Goal: Information Seeking & Learning: Understand process/instructions

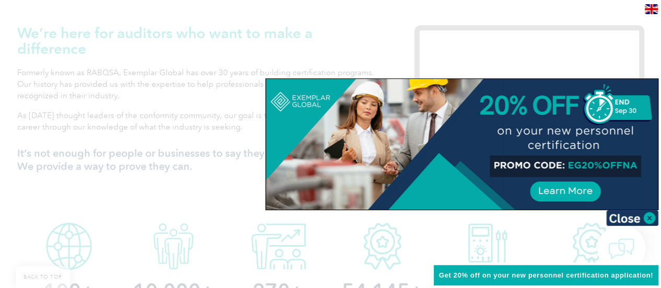
scroll to position [360, 0]
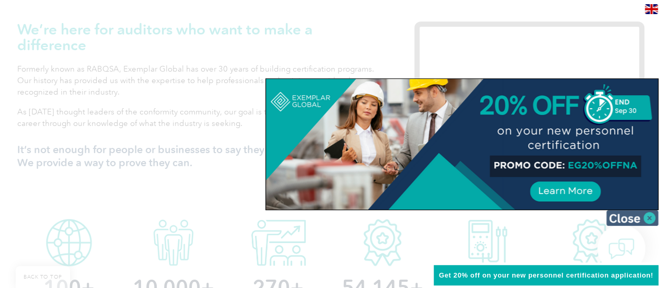
click at [653, 218] on img at bounding box center [632, 218] width 52 height 16
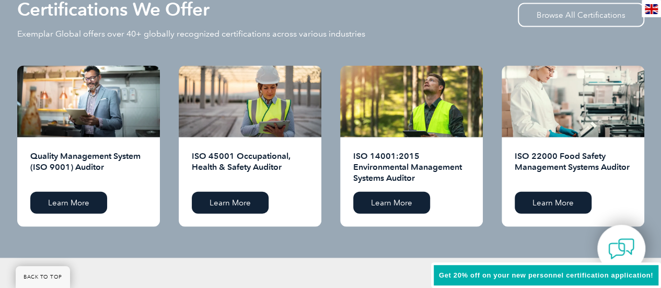
scroll to position [1067, 0]
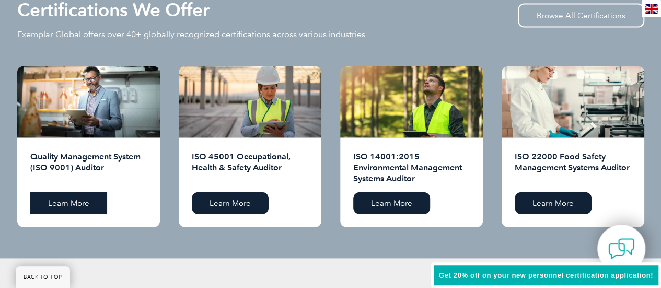
click at [81, 204] on link "Learn More" at bounding box center [68, 203] width 77 height 22
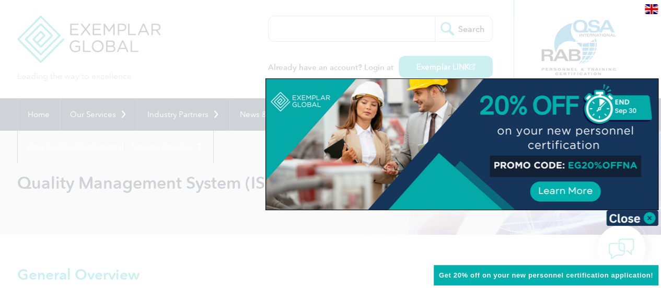
click at [566, 193] on div at bounding box center [462, 144] width 392 height 131
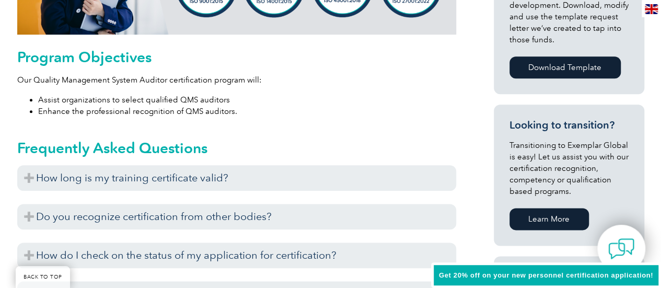
scroll to position [546, 0]
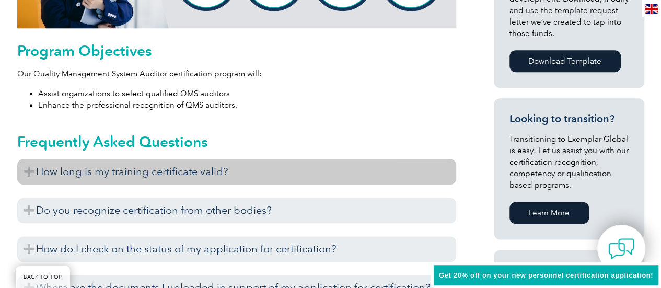
click at [23, 170] on h3 "How long is my training certificate valid?" at bounding box center [236, 172] width 439 height 26
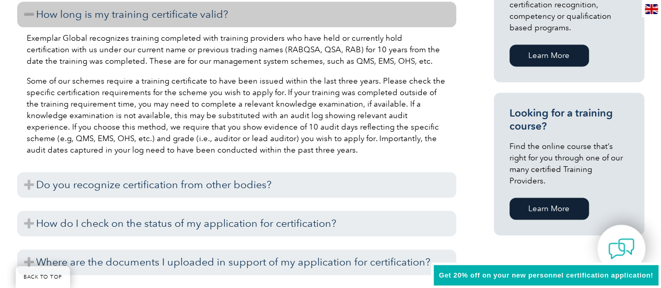
scroll to position [706, 0]
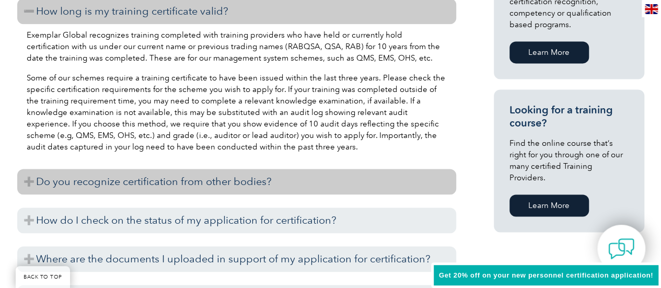
click at [22, 179] on h3 "Do you recognize certification from other bodies?" at bounding box center [236, 182] width 439 height 26
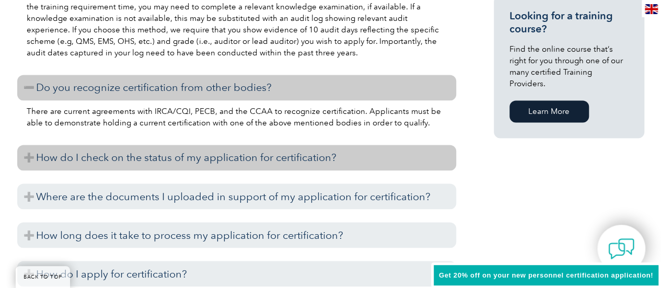
scroll to position [804, 0]
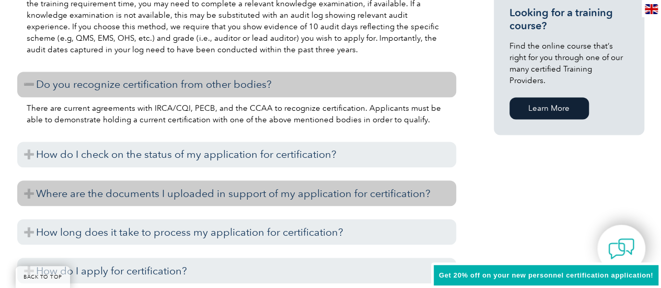
click at [26, 186] on h3 "Where are the documents I uploaded in support of my application for certificati…" at bounding box center [236, 193] width 439 height 26
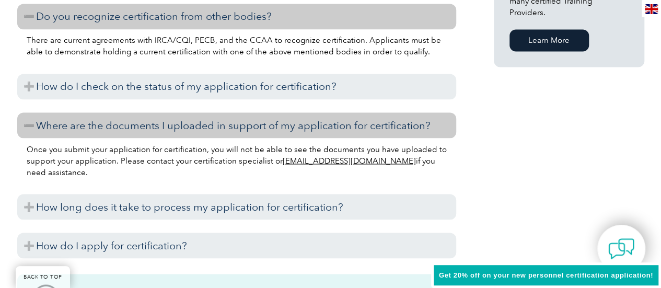
scroll to position [872, 0]
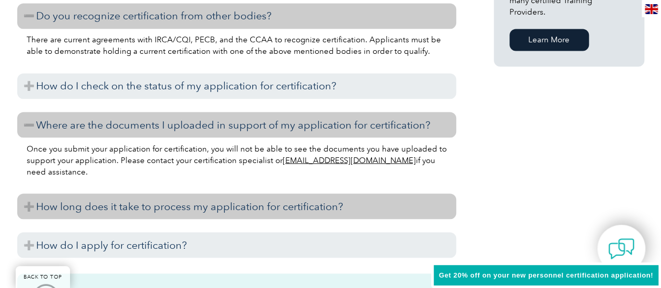
click at [21, 204] on h3 "How long does it take to process my application for certification?" at bounding box center [236, 206] width 439 height 26
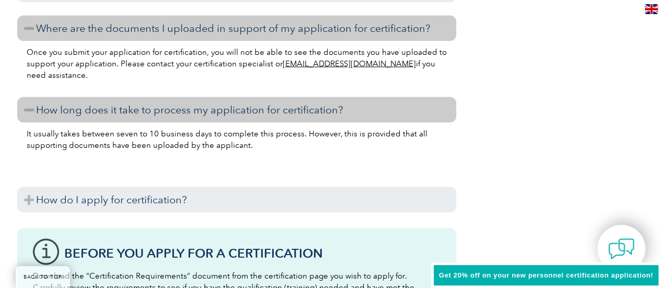
scroll to position [971, 0]
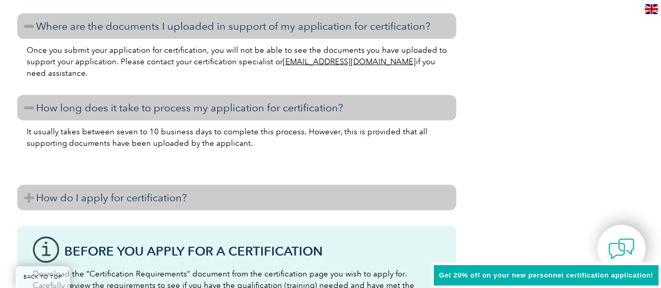
click at [22, 196] on h3 "How do I apply for certification?" at bounding box center [236, 197] width 439 height 26
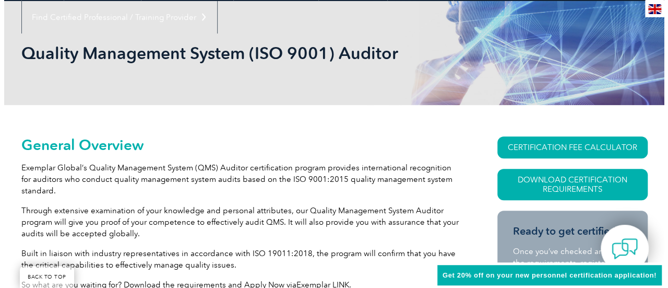
scroll to position [130, 0]
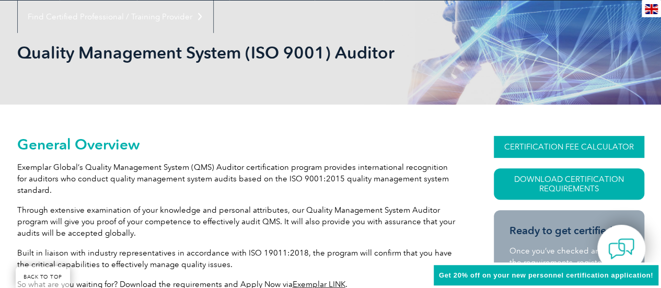
click at [575, 148] on link "CERTIFICATION FEE CALCULATOR" at bounding box center [568, 147] width 150 height 22
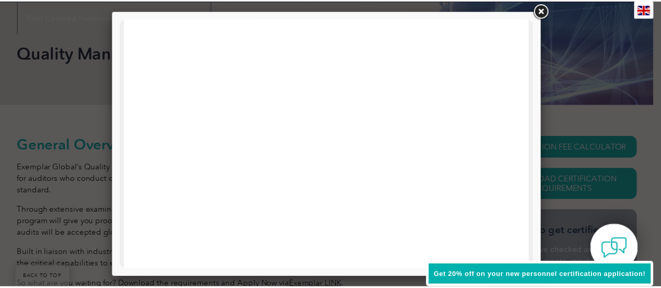
scroll to position [560, 0]
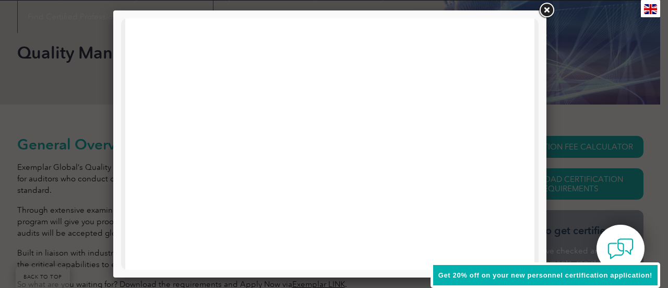
click at [551, 1] on link at bounding box center [546, 10] width 19 height 19
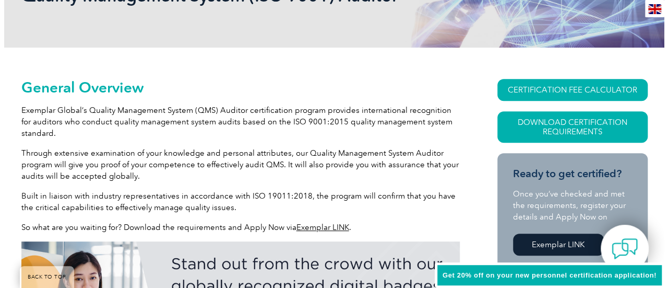
scroll to position [188, 0]
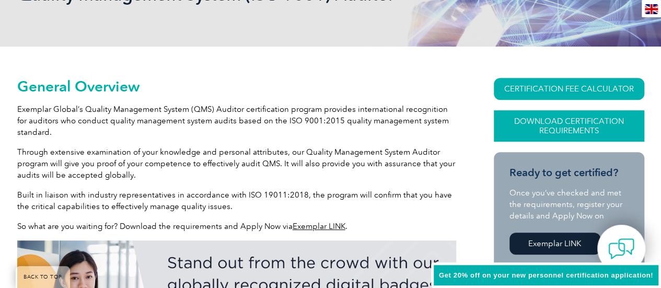
click at [562, 114] on link "Download Certification Requirements" at bounding box center [568, 125] width 150 height 31
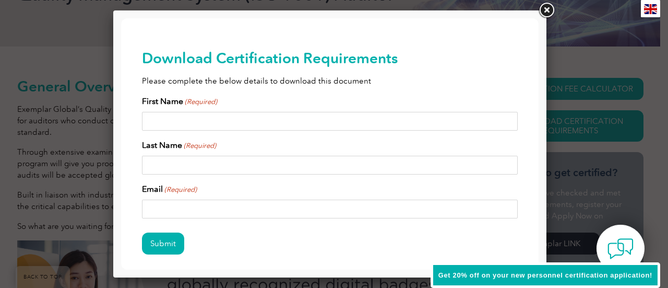
scroll to position [48, 0]
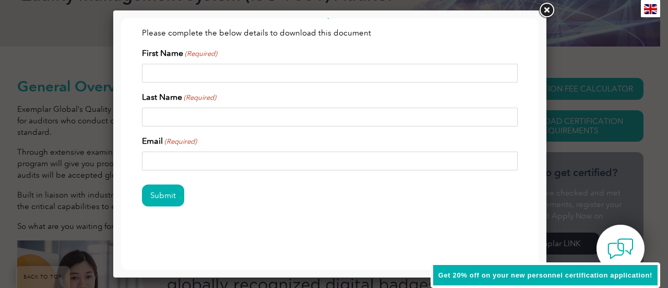
click at [266, 69] on input "First Name (Required)" at bounding box center [330, 73] width 376 height 19
type input "Ranjeet"
type input "Choudhary"
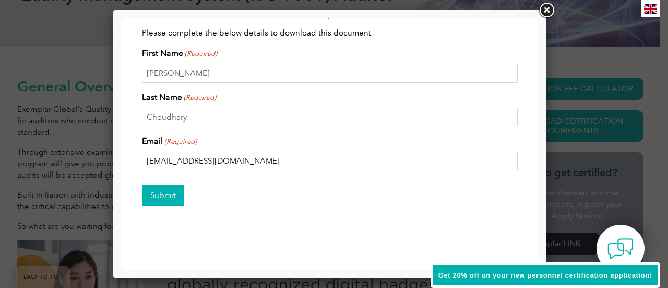
type input "ranjeetchoudhary06@gmail.com"
click at [171, 190] on input "Submit" at bounding box center [163, 195] width 42 height 22
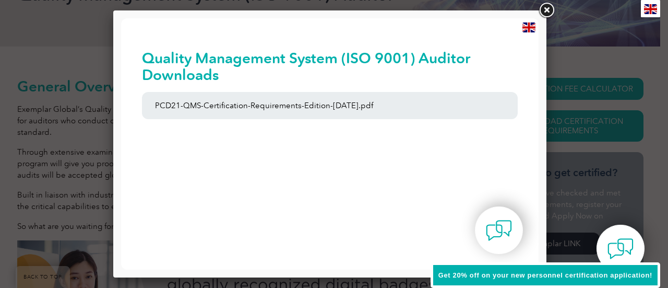
scroll to position [0, 0]
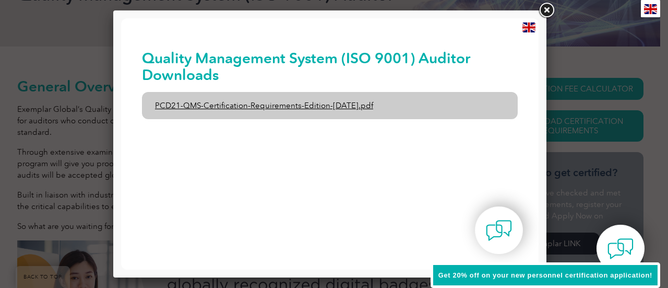
click at [278, 108] on link "PCD21-QMS-Certification-Requirements-Edition-2-April-2022.pdf" at bounding box center [330, 105] width 376 height 27
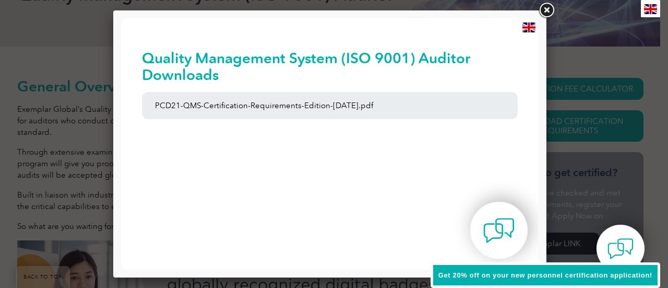
click at [503, 233] on img at bounding box center [499, 230] width 31 height 31
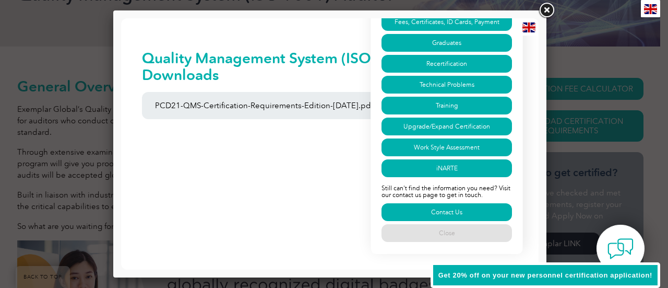
click at [464, 92] on div "Have a question? Search our FAQs: Search Our FAQs page can answer some of the m…" at bounding box center [447, 51] width 152 height 406
click at [451, 112] on link "Training" at bounding box center [447, 106] width 131 height 18
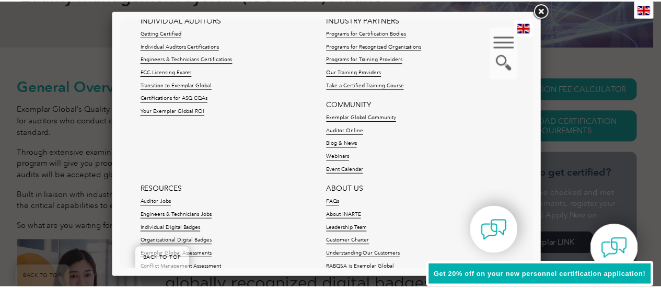
scroll to position [4712, 0]
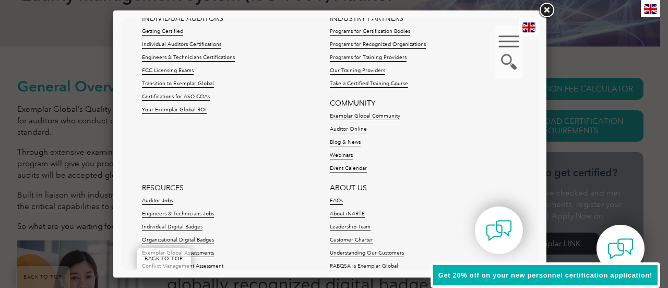
click at [543, 8] on link at bounding box center [546, 10] width 19 height 19
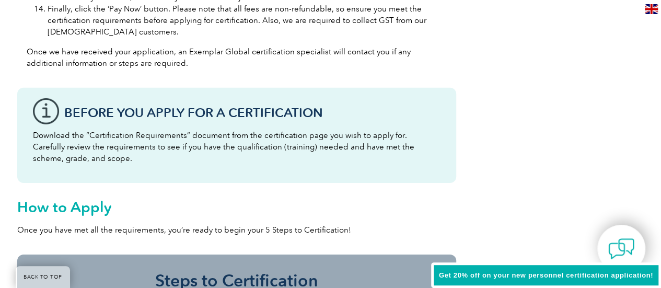
scroll to position [1587, 0]
click at [38, 110] on div "Before You Apply For a Certification Download the “Certification Requirements” …" at bounding box center [236, 134] width 439 height 95
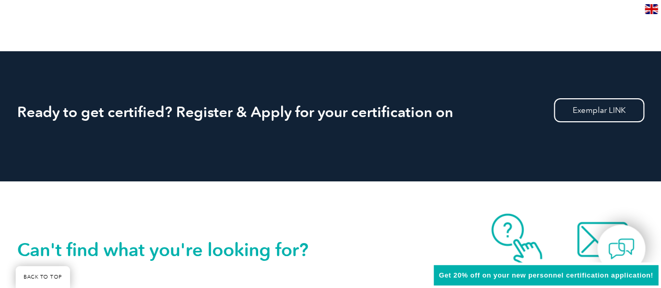
scroll to position [2029, 0]
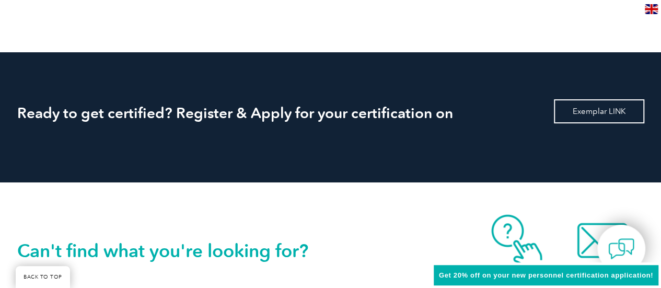
click at [590, 102] on link "Exemplar LINK" at bounding box center [598, 111] width 90 height 24
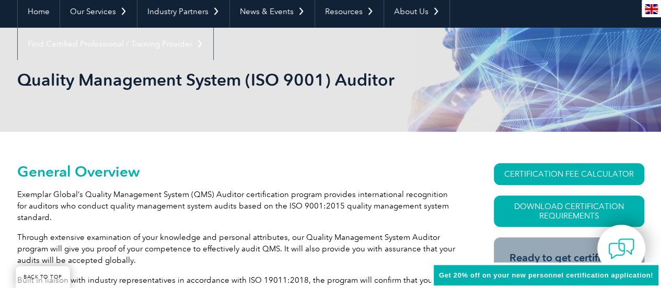
scroll to position [0, 0]
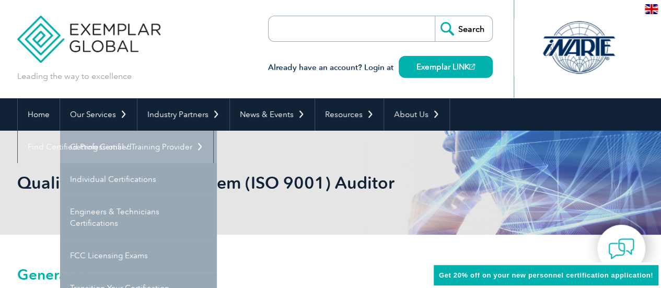
click at [113, 145] on link "Getting Certified" at bounding box center [138, 147] width 157 height 32
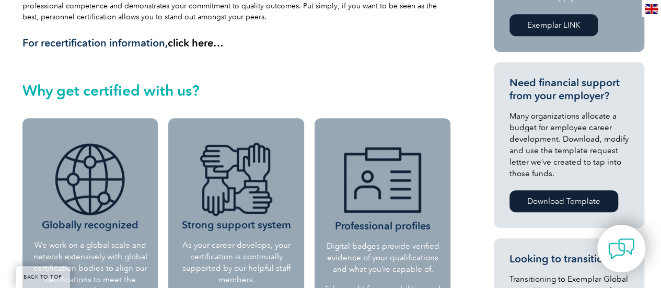
scroll to position [336, 0]
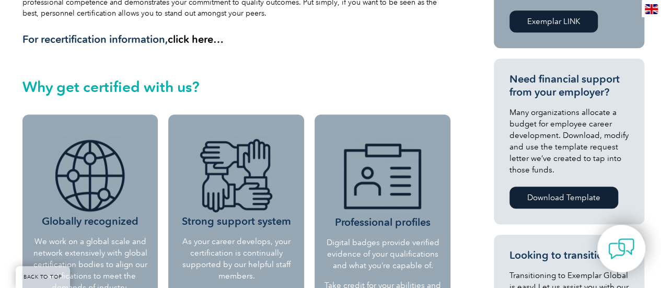
click at [212, 39] on link "click here…" at bounding box center [196, 39] width 56 height 13
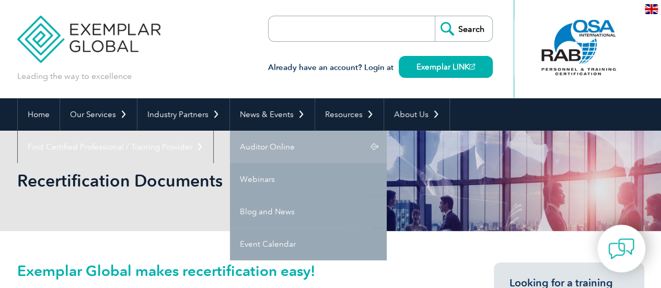
click at [288, 154] on link "Auditor Online" at bounding box center [308, 147] width 157 height 32
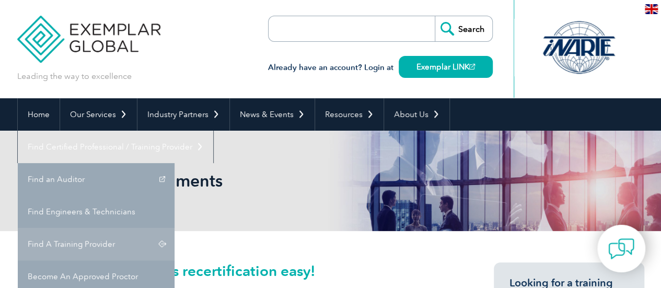
click at [174, 228] on link "Find A Training Provider" at bounding box center [96, 244] width 157 height 32
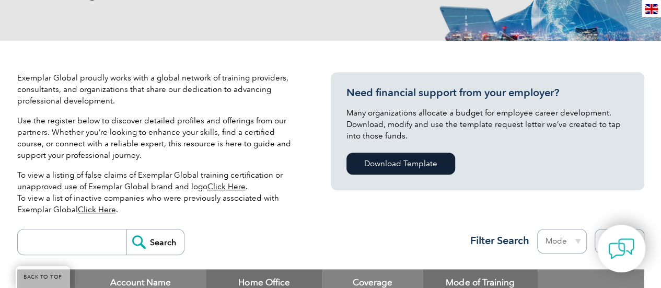
scroll to position [191, 0]
click at [419, 149] on div "Need financial support from your employer? Many organizations allocate a budget…" at bounding box center [487, 131] width 313 height 118
click at [423, 168] on link "Download Template" at bounding box center [400, 163] width 109 height 22
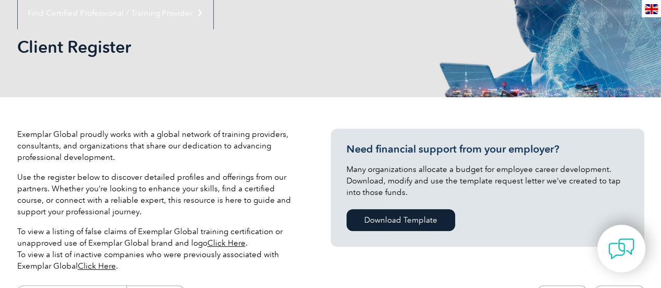
scroll to position [0, 0]
